Goal: Obtain resource: Obtain resource

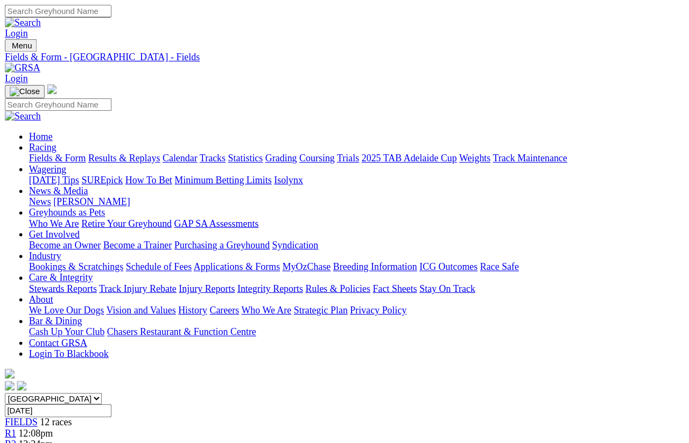
scroll to position [8, 0]
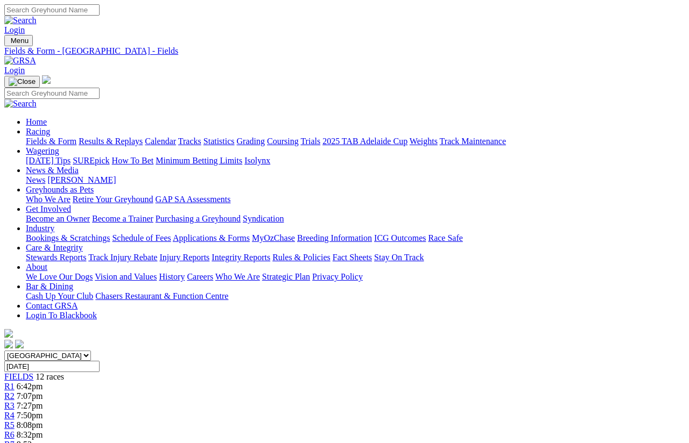
scroll to position [11, 0]
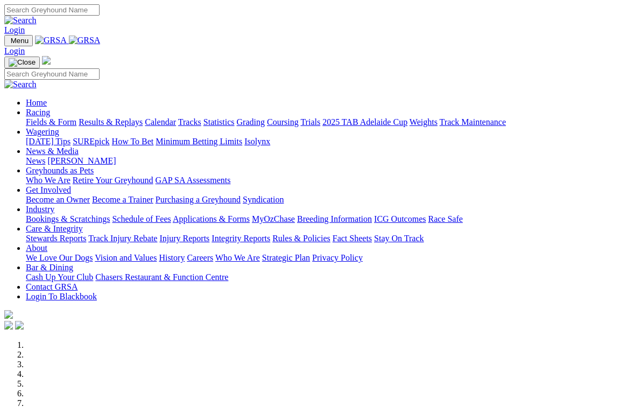
scroll to position [106, 0]
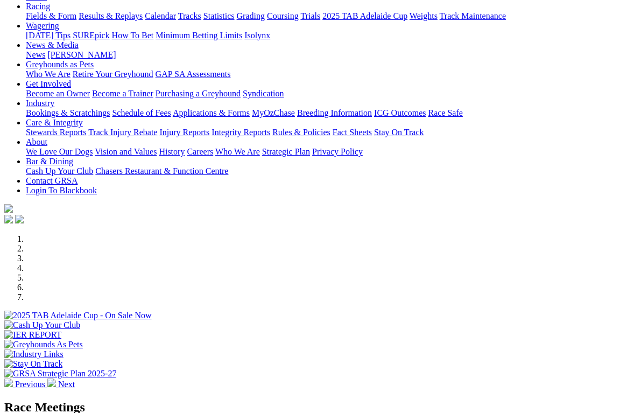
select select "[GEOGRAPHIC_DATA]"
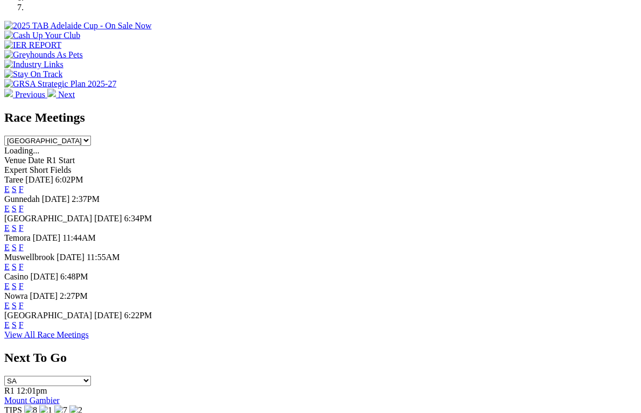
scroll to position [397, 0]
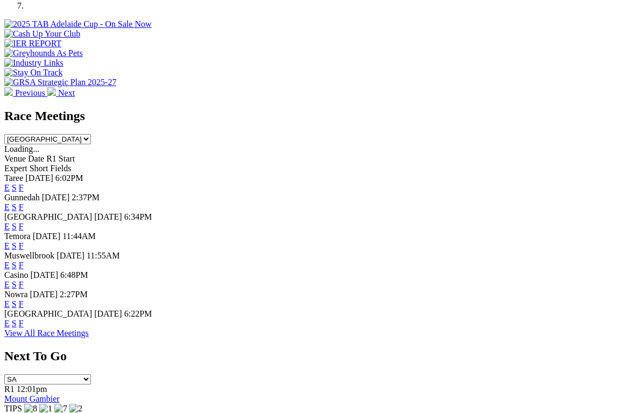
click at [89, 337] on link "View All Race Meetings" at bounding box center [46, 332] width 84 height 9
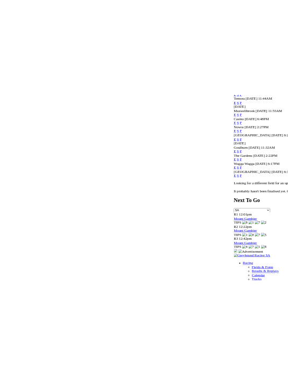
scroll to position [585, 0]
